Goal: Navigation & Orientation: Find specific page/section

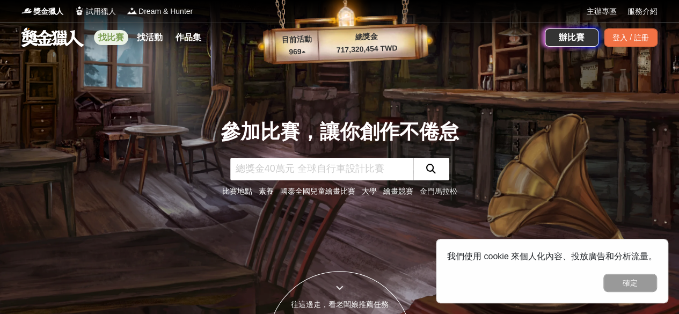
click at [105, 42] on link "找比賽" at bounding box center [111, 37] width 34 height 15
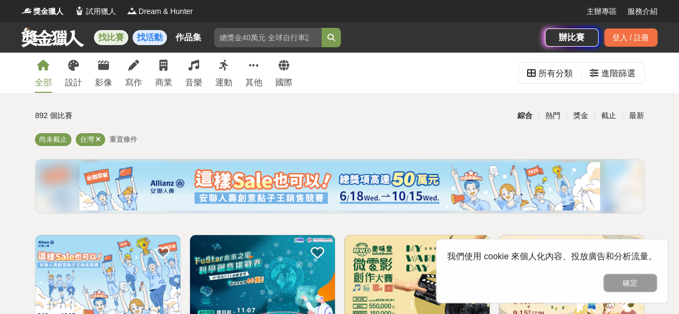
click at [143, 42] on link "找活動" at bounding box center [150, 37] width 34 height 15
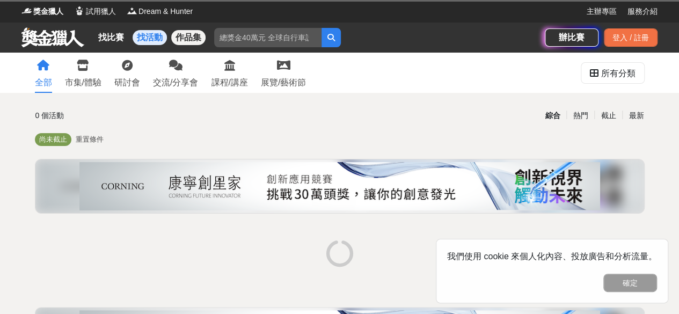
click at [188, 42] on link "作品集" at bounding box center [188, 37] width 34 height 15
